Goal: Task Accomplishment & Management: Use online tool/utility

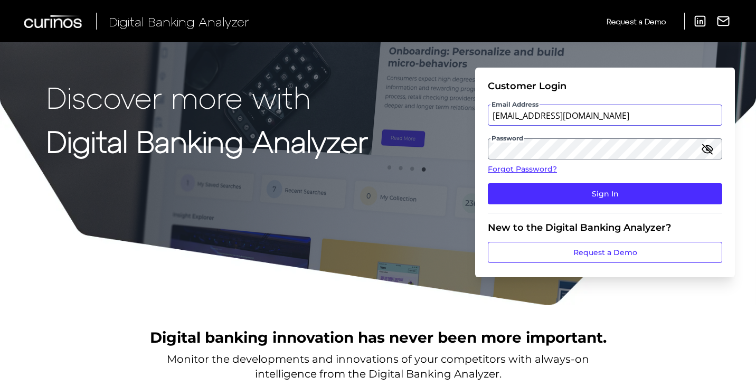
click at [610, 120] on input "[EMAIL_ADDRESS][DOMAIN_NAME]" at bounding box center [605, 114] width 234 height 21
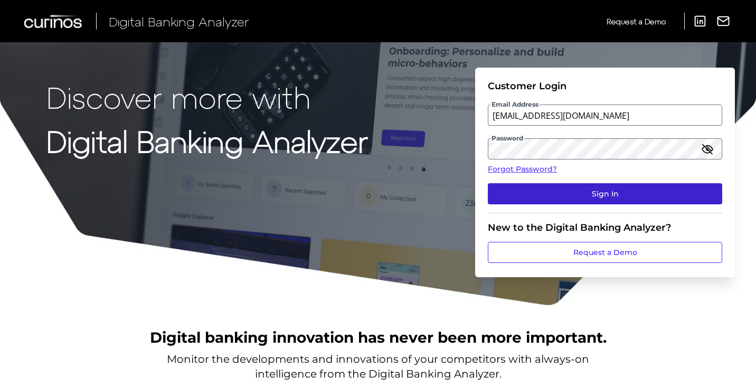
click at [550, 195] on button "Sign In" at bounding box center [605, 193] width 234 height 21
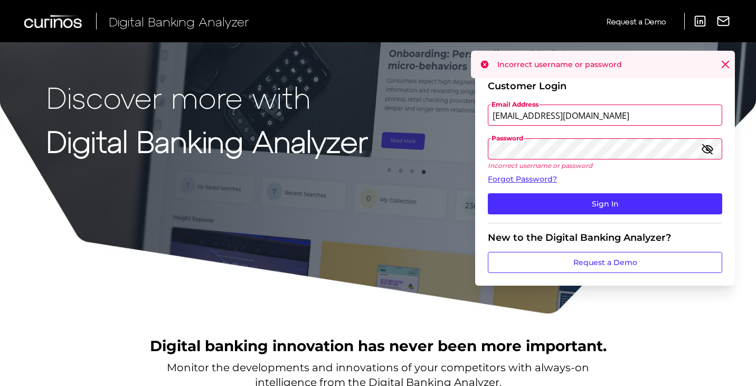
click at [608, 119] on input "[EMAIL_ADDRESS][DOMAIN_NAME]" at bounding box center [605, 114] width 234 height 21
type input "[EMAIL_ADDRESS][DOMAIN_NAME]"
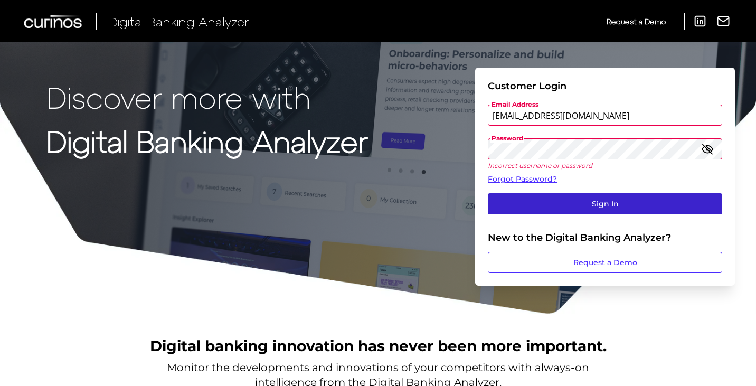
click at [571, 211] on button "Sign In" at bounding box center [605, 203] width 234 height 21
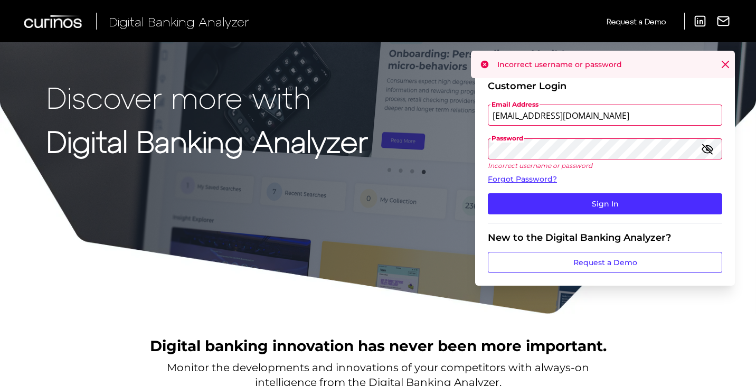
click at [709, 147] on icon "button" at bounding box center [707, 148] width 13 height 13
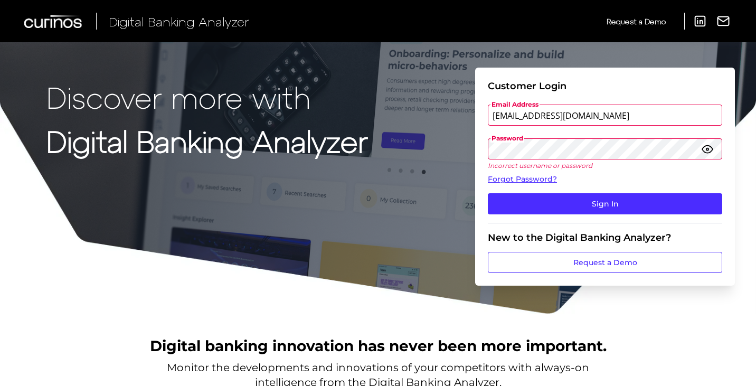
click at [732, 140] on form "Customer Login Email Address [EMAIL_ADDRESS][DOMAIN_NAME] Password Incorrect us…" at bounding box center [605, 177] width 260 height 218
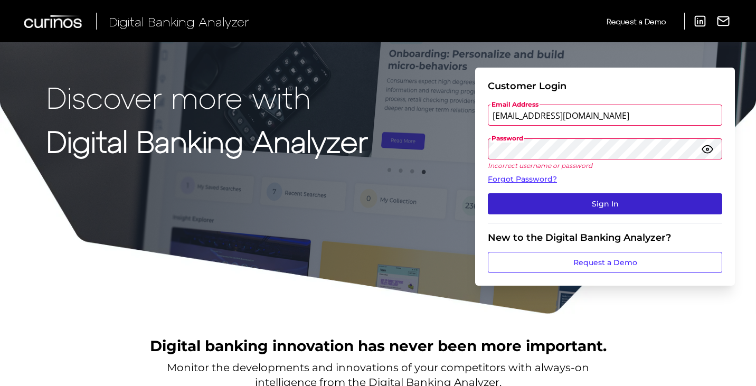
click at [657, 201] on button "Sign In" at bounding box center [605, 203] width 234 height 21
